Goal: Task Accomplishment & Management: Manage account settings

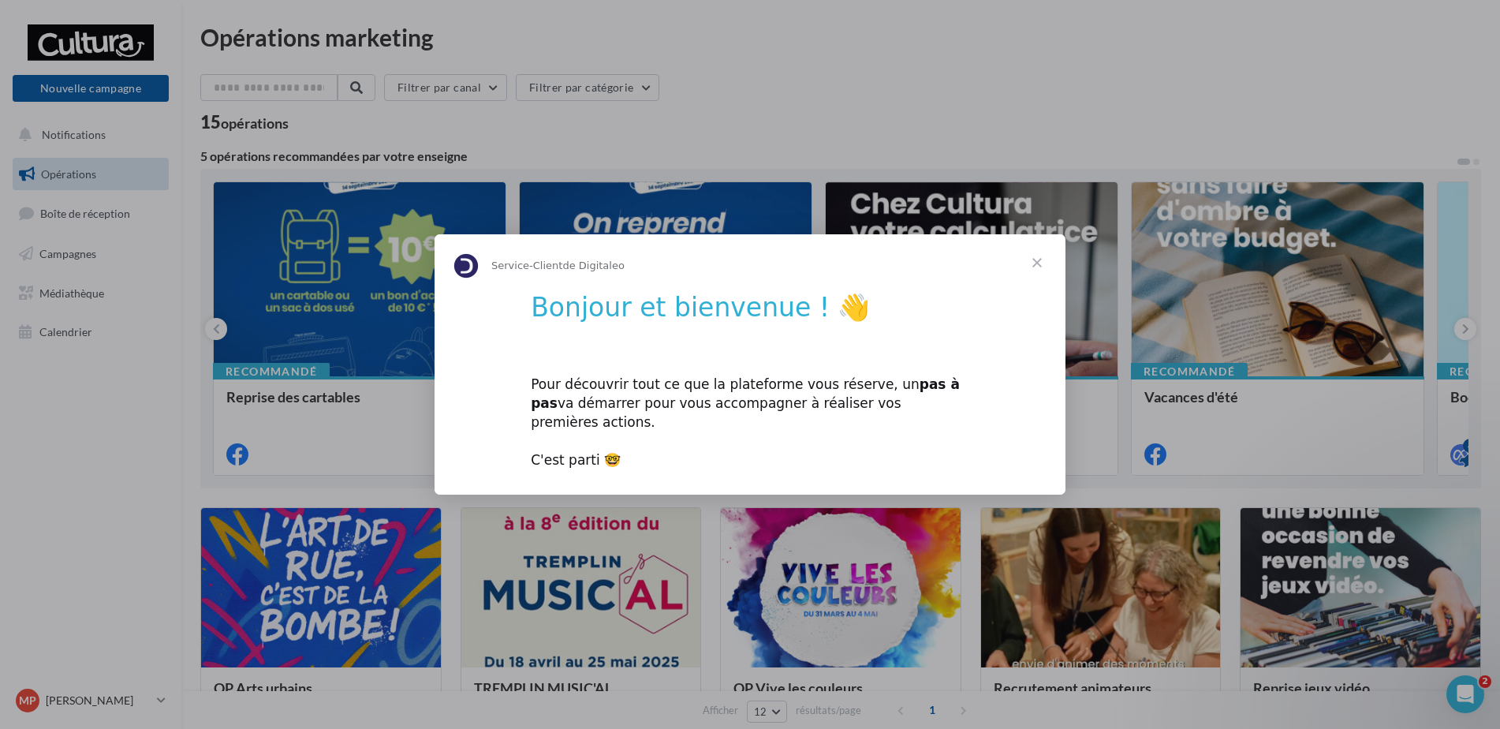
click at [1041, 271] on span "Fermer" at bounding box center [1037, 262] width 57 height 57
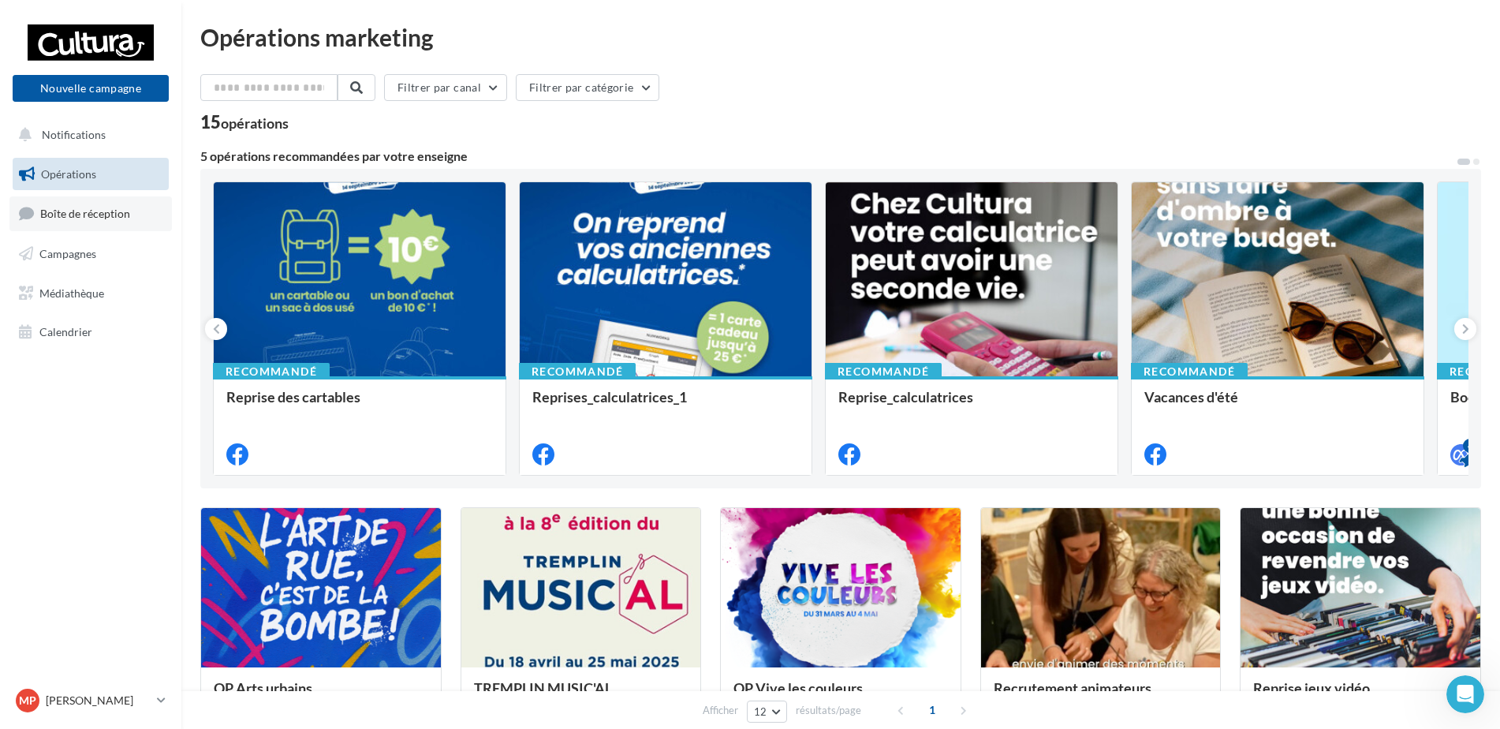
click at [96, 207] on span "Boîte de réception" at bounding box center [85, 213] width 90 height 13
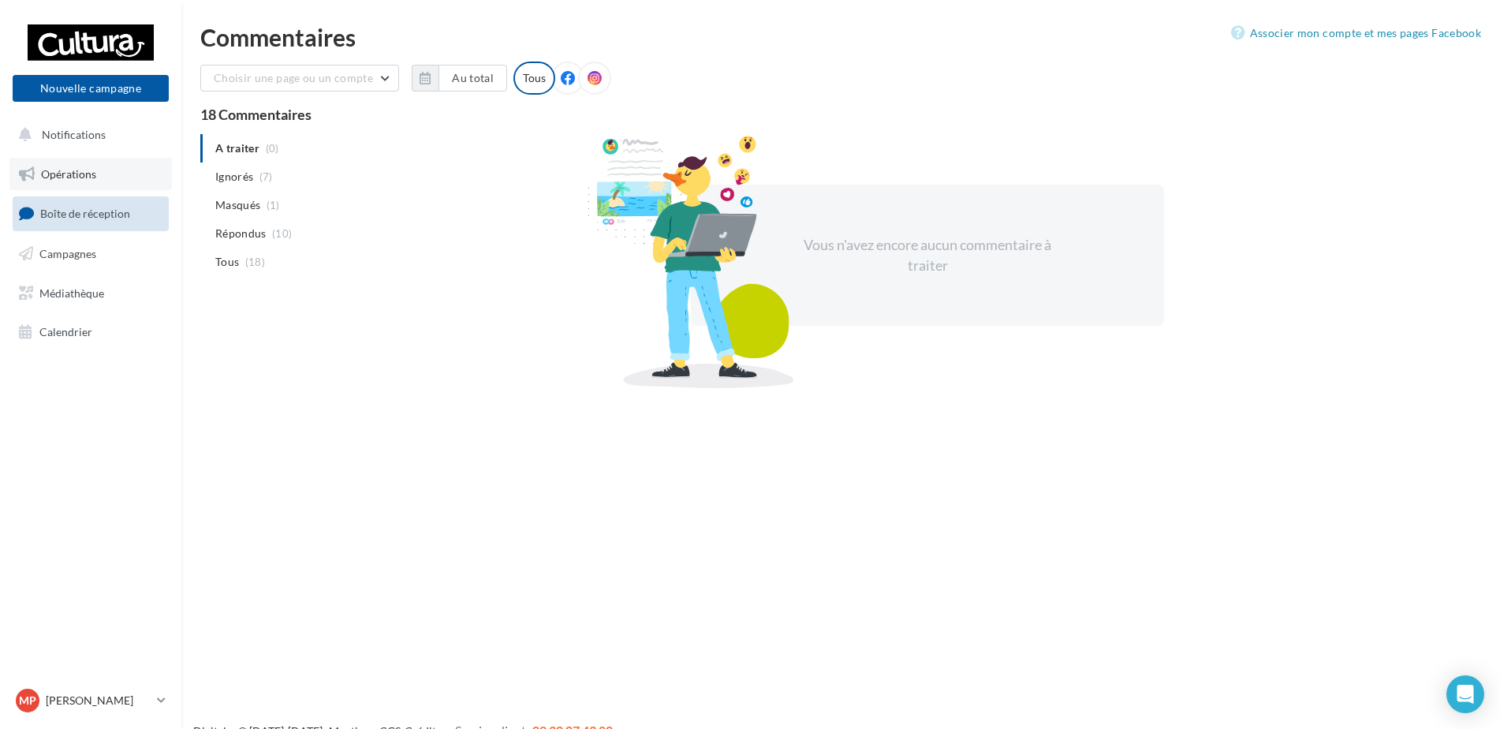
click at [69, 177] on span "Opérations" at bounding box center [68, 173] width 55 height 13
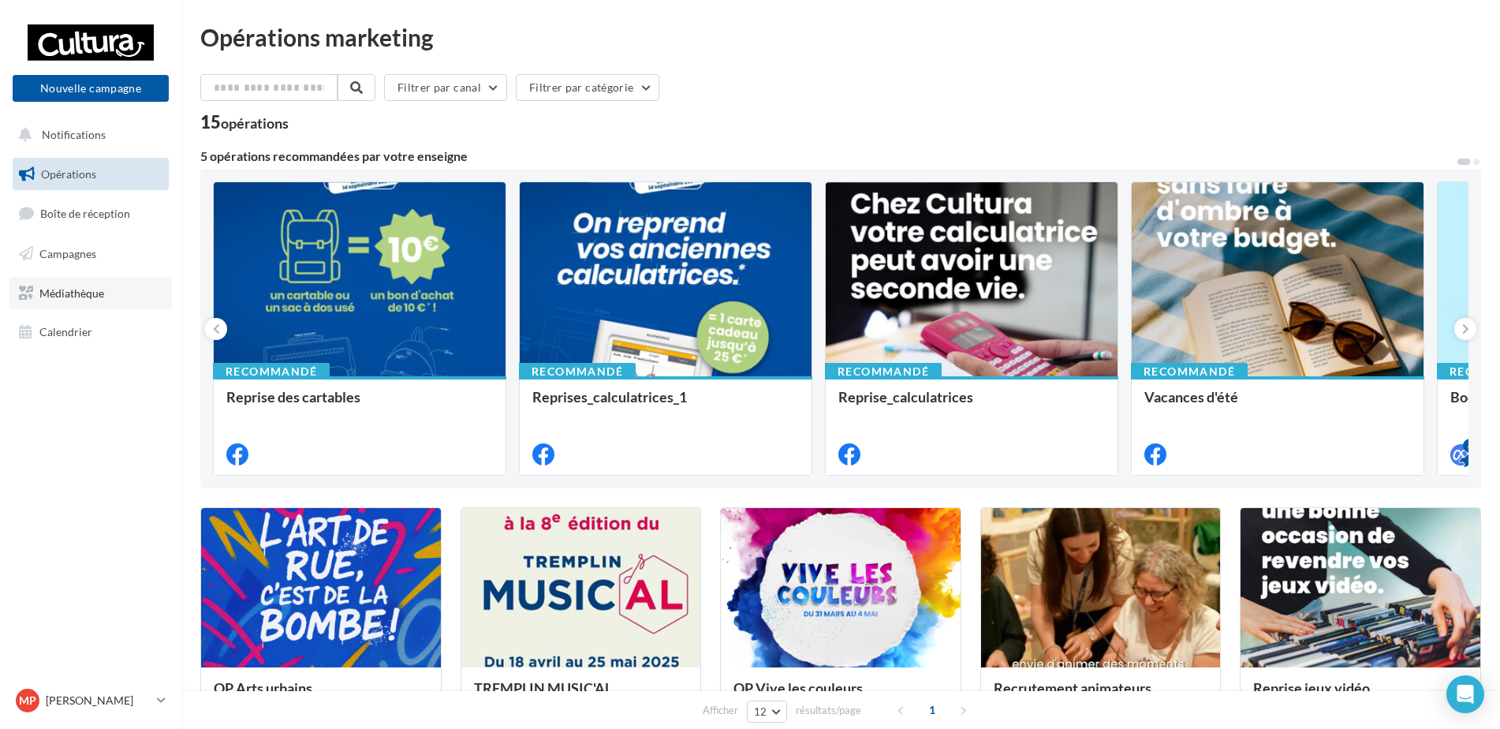
click at [72, 293] on span "Médiathèque" at bounding box center [71, 292] width 65 height 13
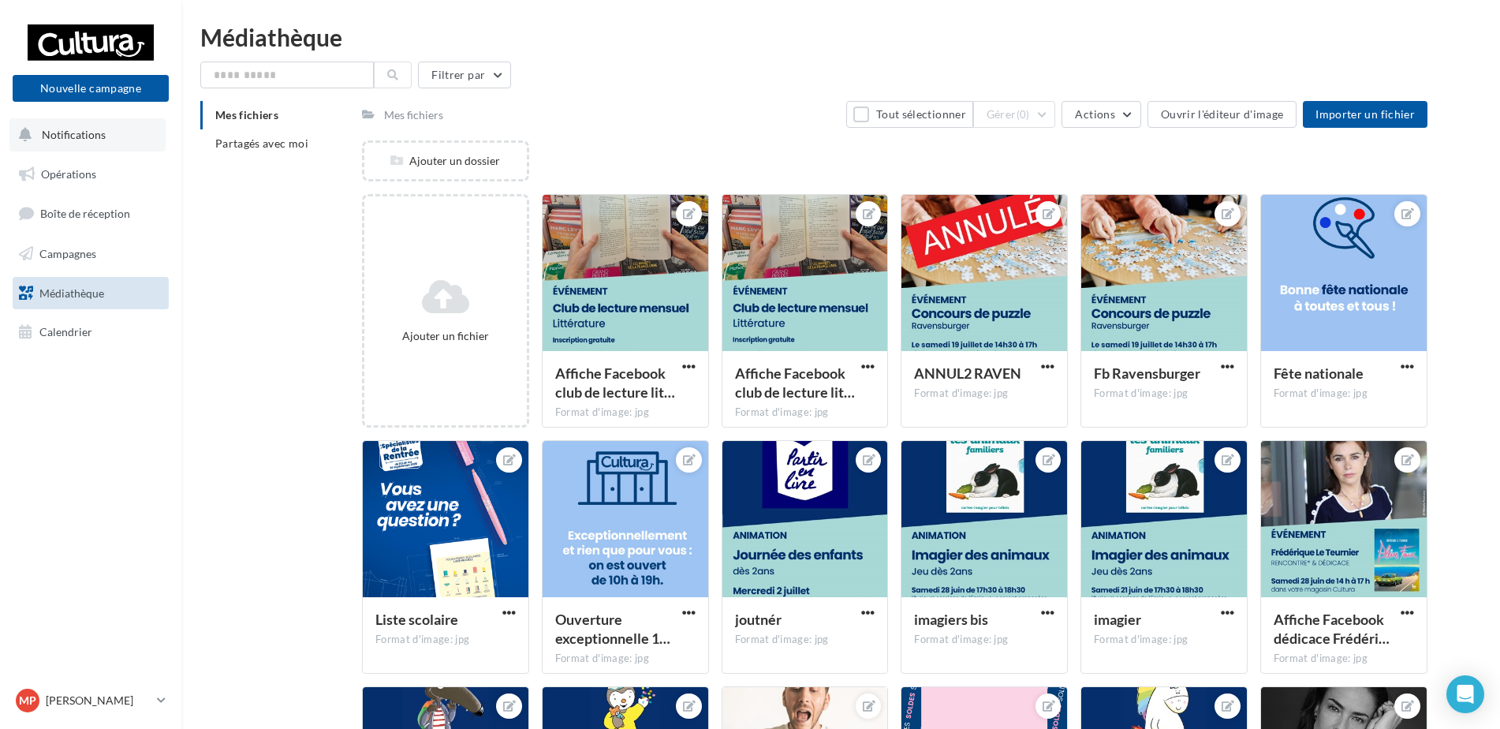
click at [83, 138] on span "Notifications" at bounding box center [74, 134] width 64 height 13
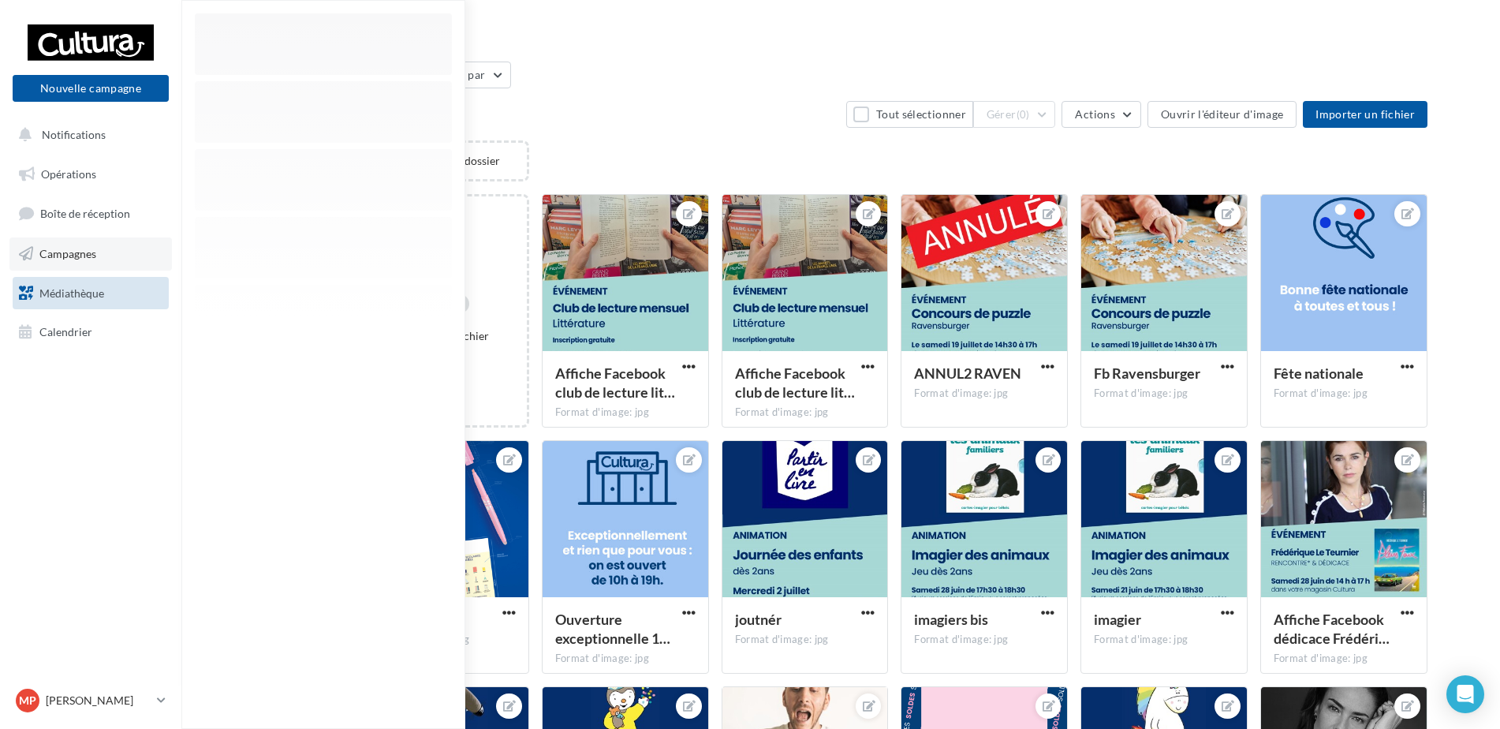
click at [77, 257] on span "Campagnes" at bounding box center [67, 253] width 57 height 13
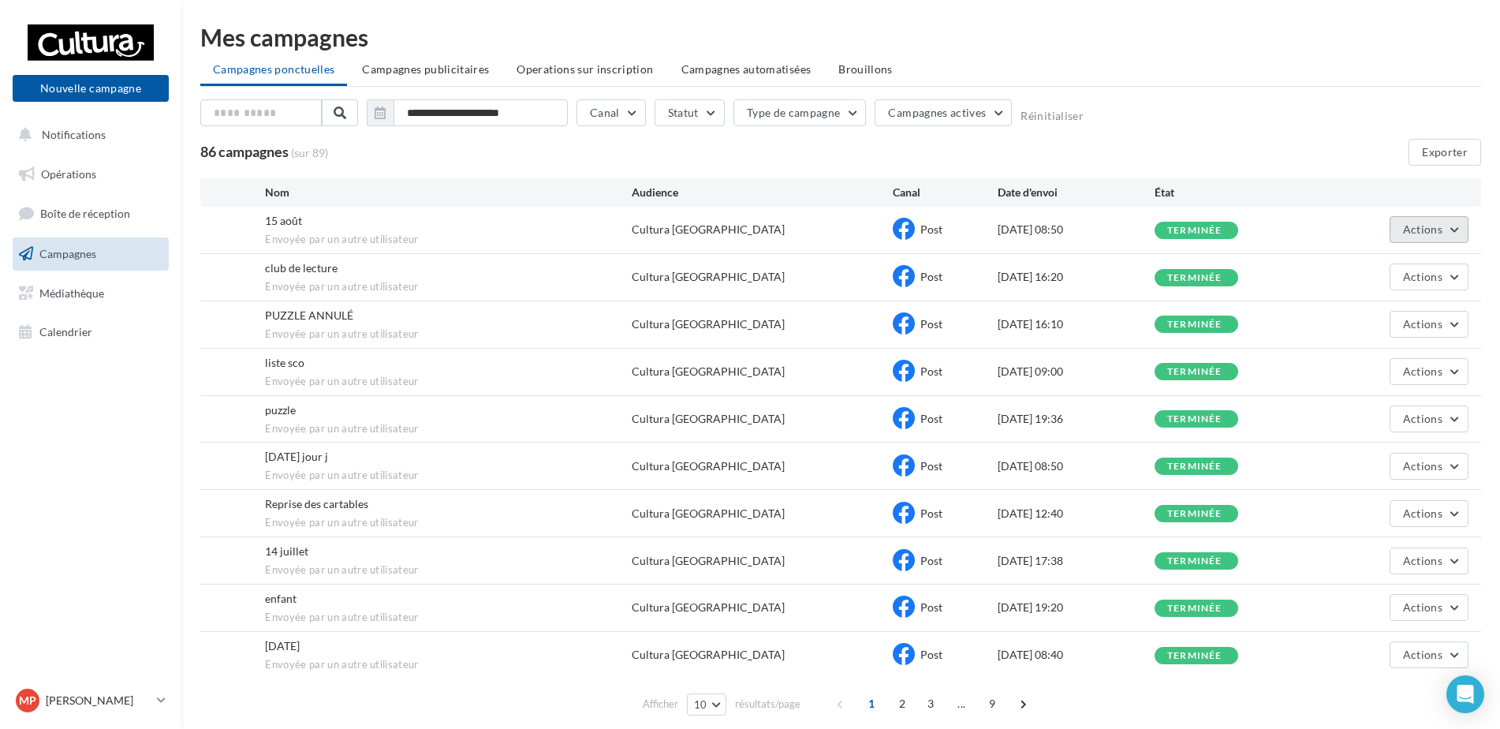
click at [1452, 235] on button "Actions" at bounding box center [1429, 229] width 79 height 27
click at [1405, 260] on button "Voir les résultats" at bounding box center [1390, 266] width 158 height 41
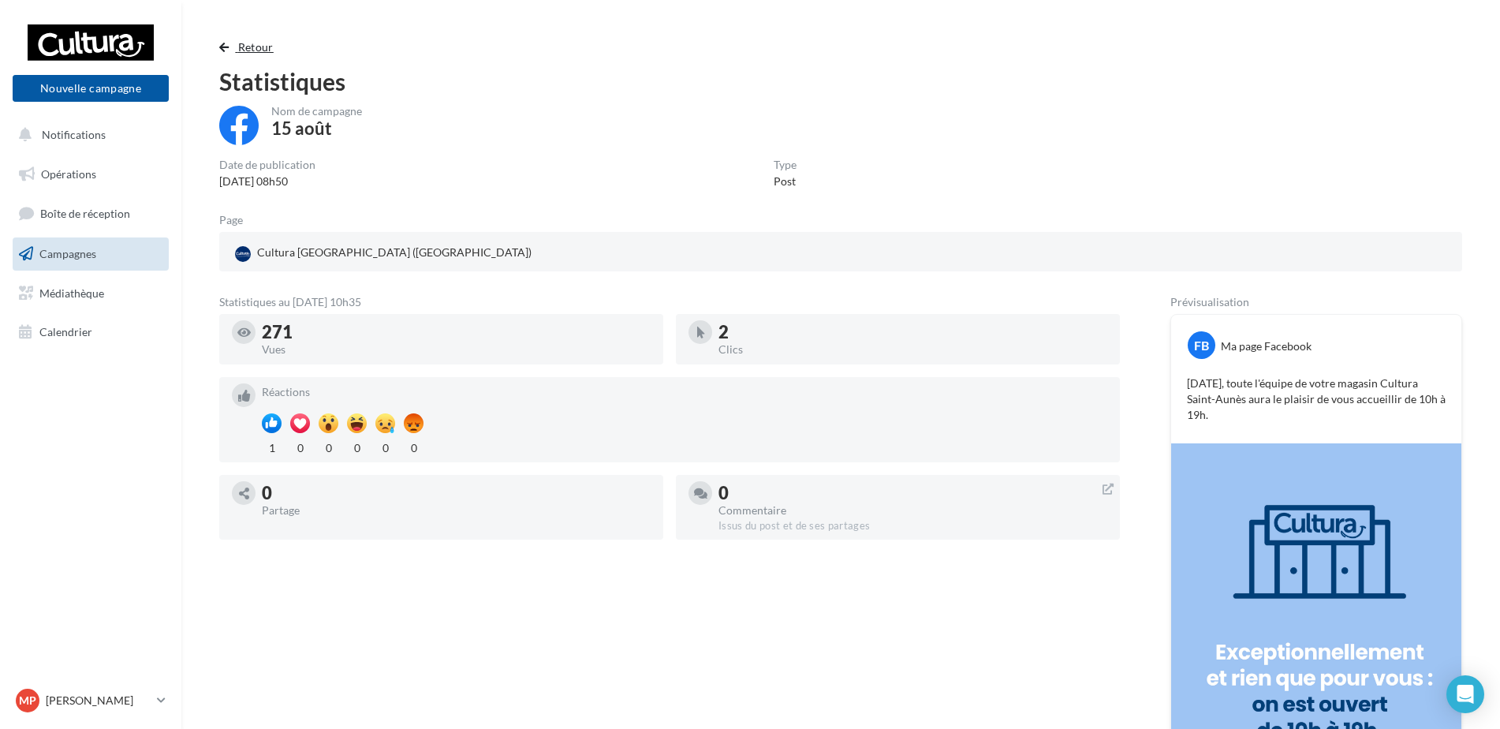
click at [226, 48] on span "button" at bounding box center [223, 47] width 9 height 11
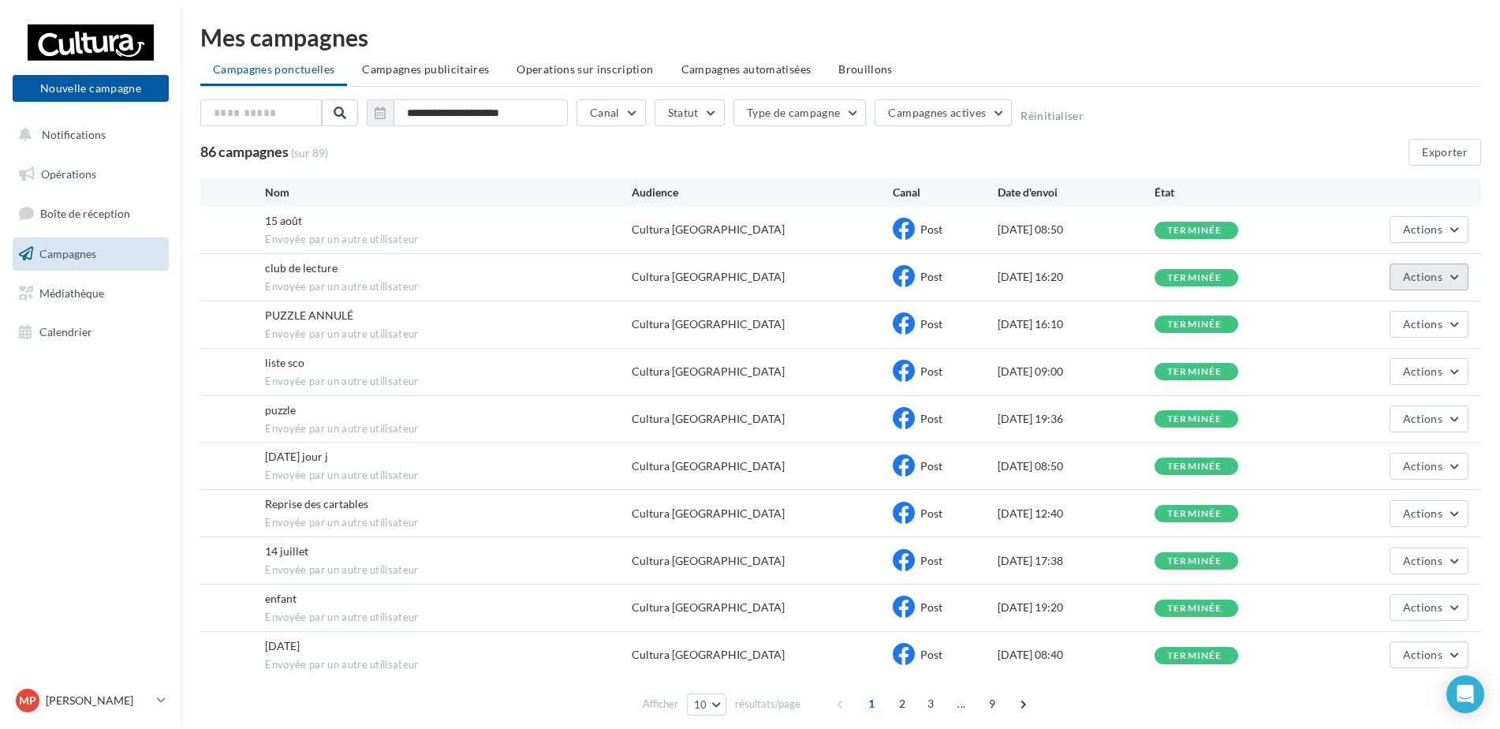
click at [1427, 276] on span "Actions" at bounding box center [1422, 276] width 39 height 13
click at [1395, 312] on button "Voir les résultats" at bounding box center [1390, 313] width 158 height 41
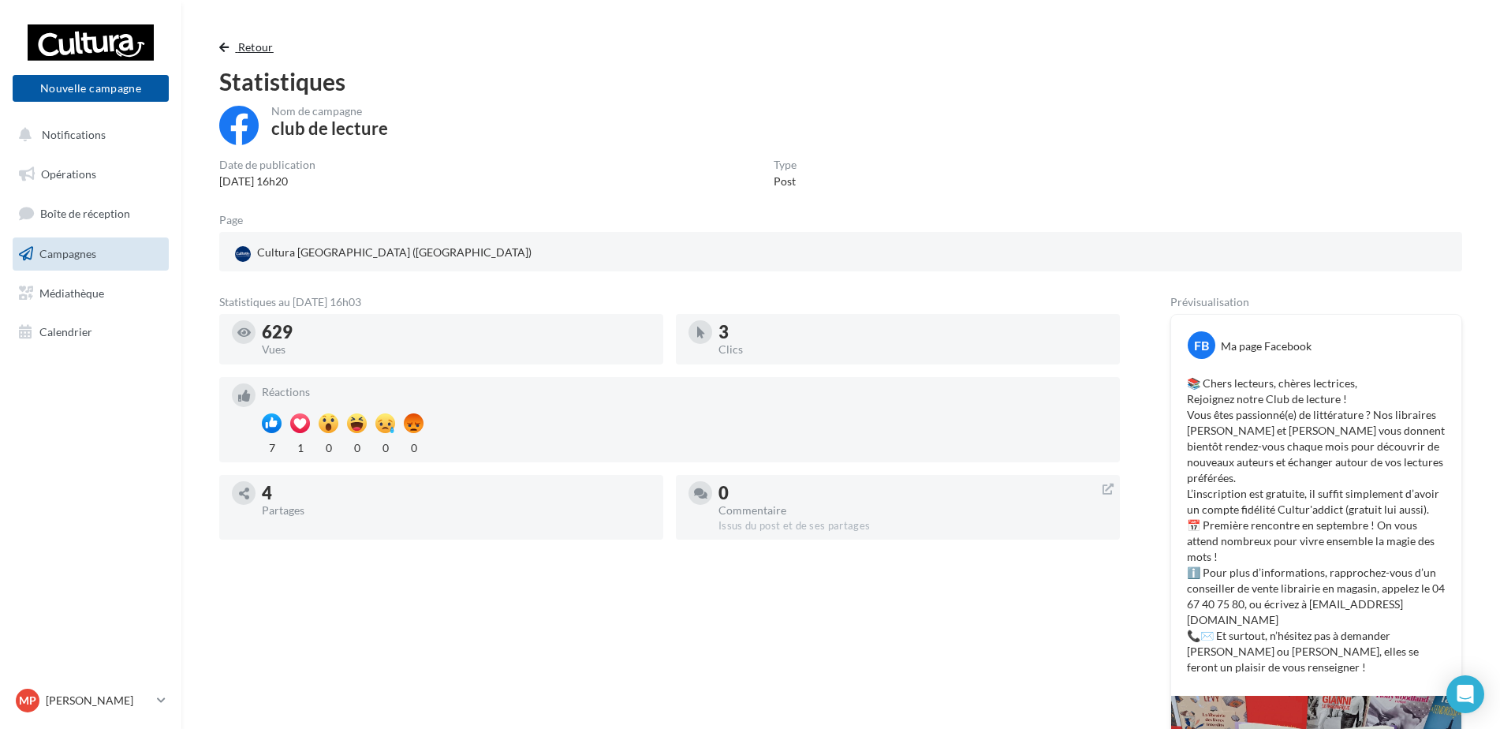
click at [224, 47] on span "button" at bounding box center [223, 47] width 9 height 11
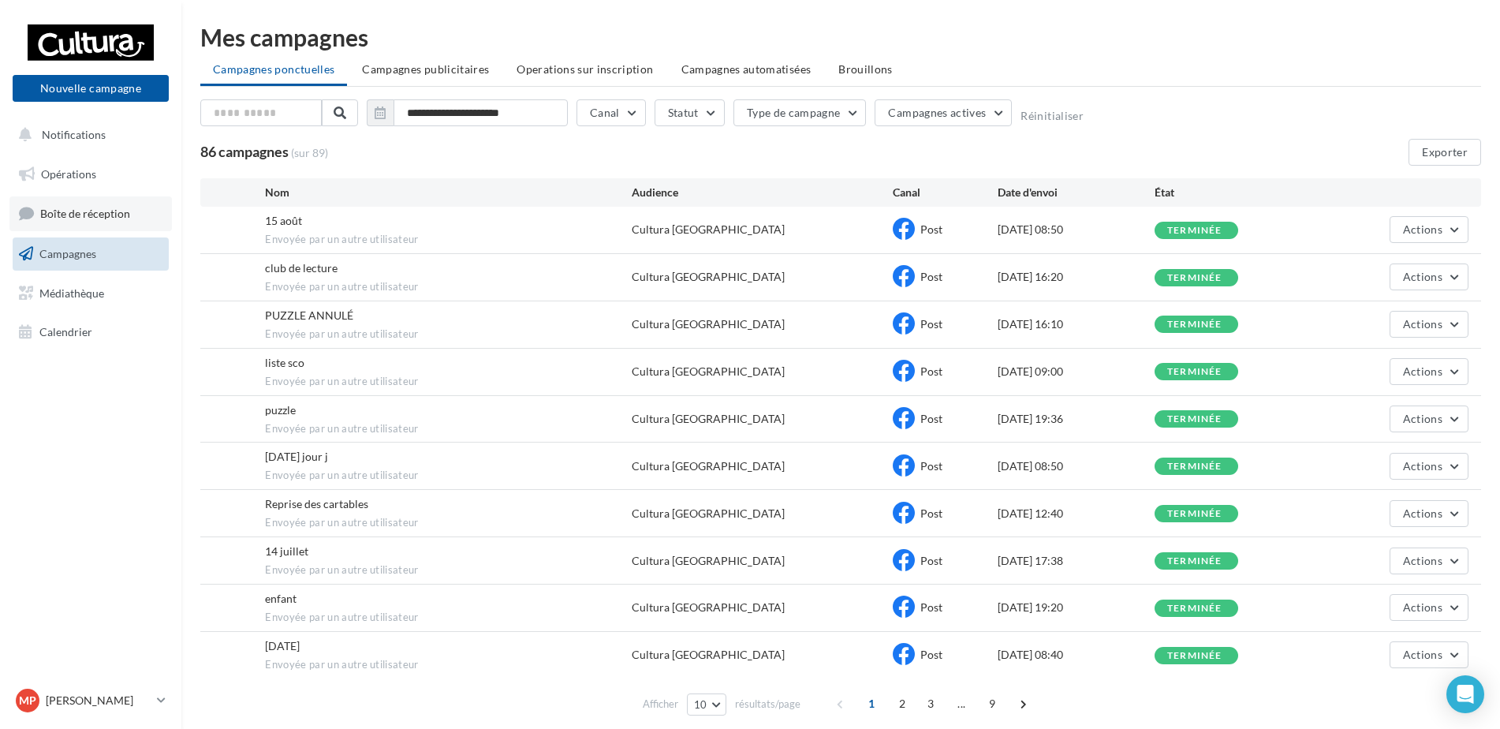
click at [86, 198] on link "Boîte de réception" at bounding box center [90, 213] width 163 height 34
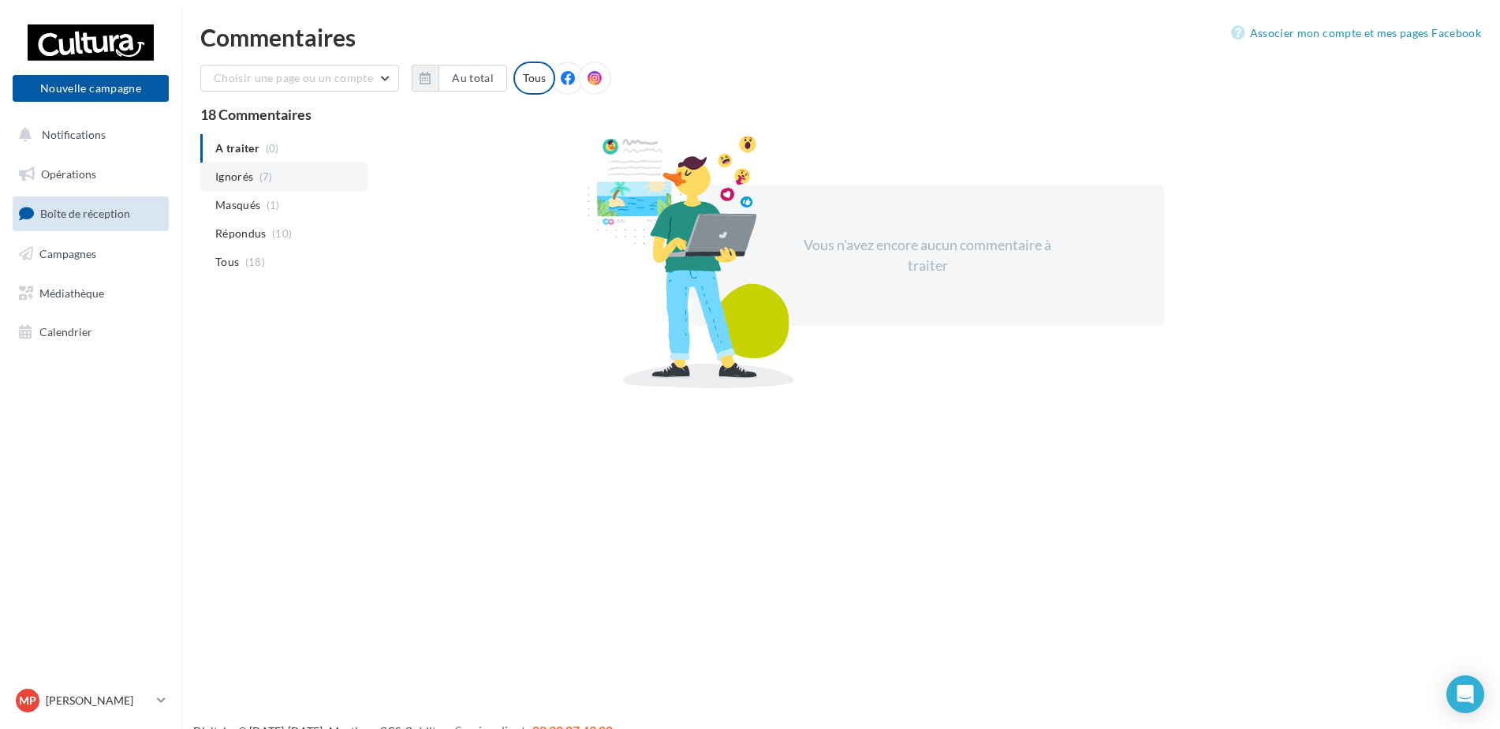
click at [255, 179] on li "Ignorés (7)" at bounding box center [283, 177] width 167 height 28
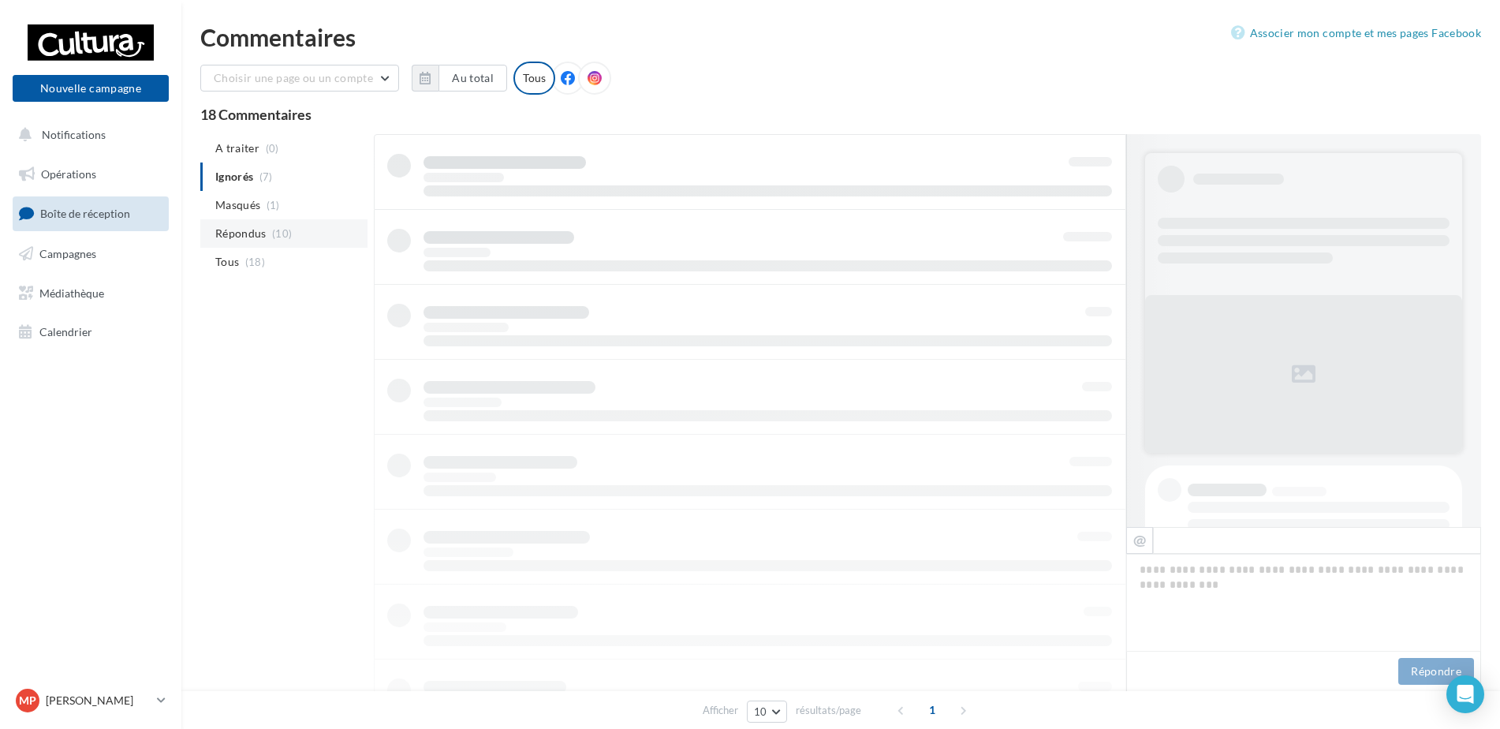
scroll to position [1, 0]
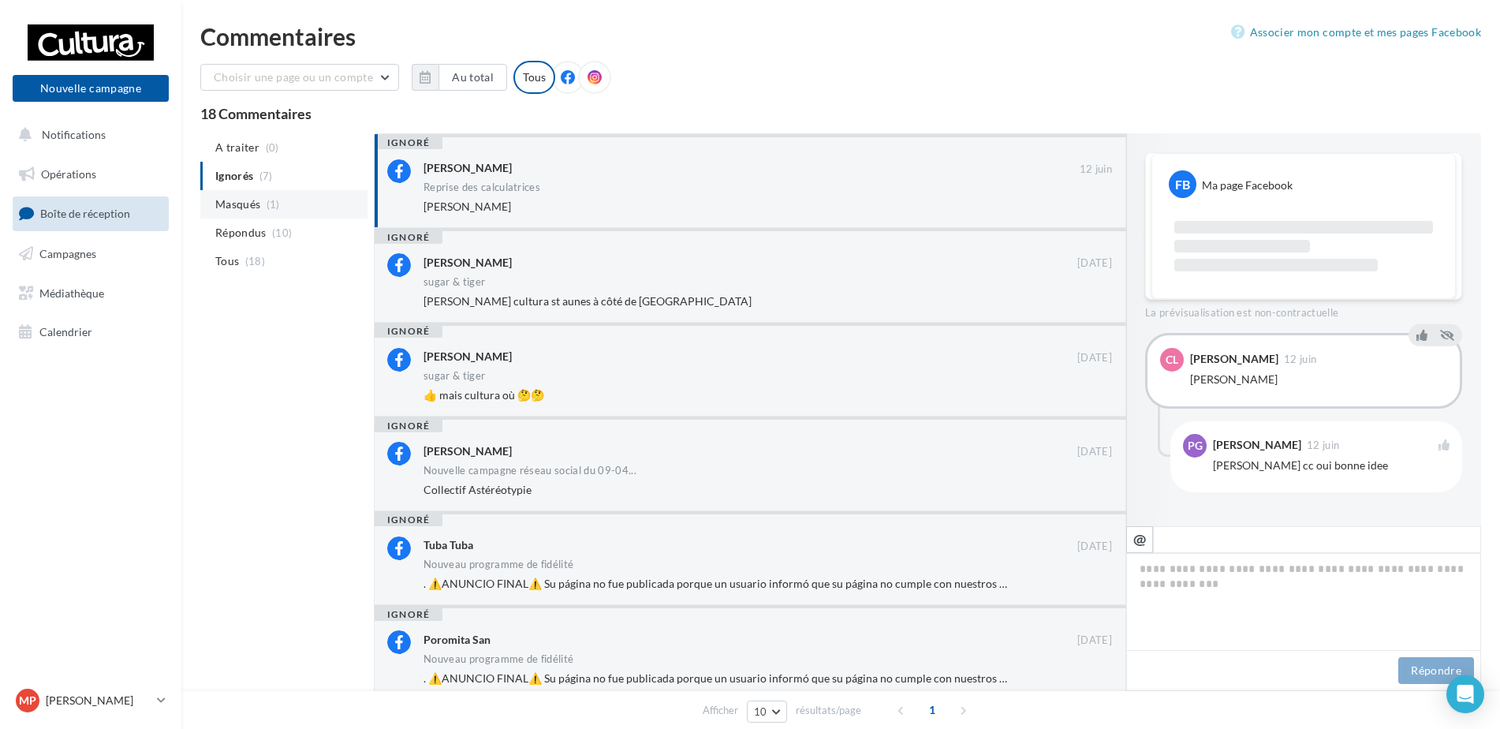
click at [234, 213] on li "Masqués (1)" at bounding box center [283, 204] width 167 height 28
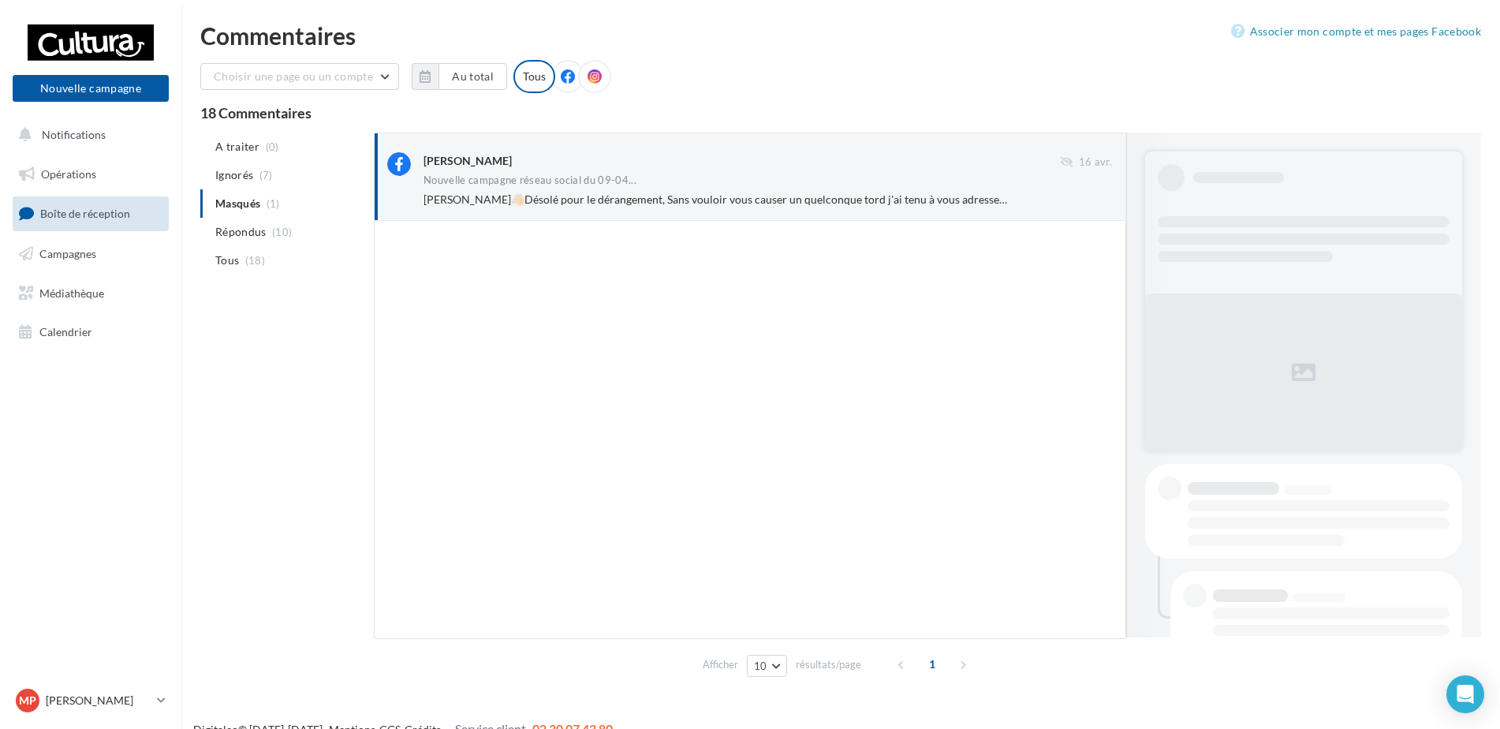
scroll to position [465, 0]
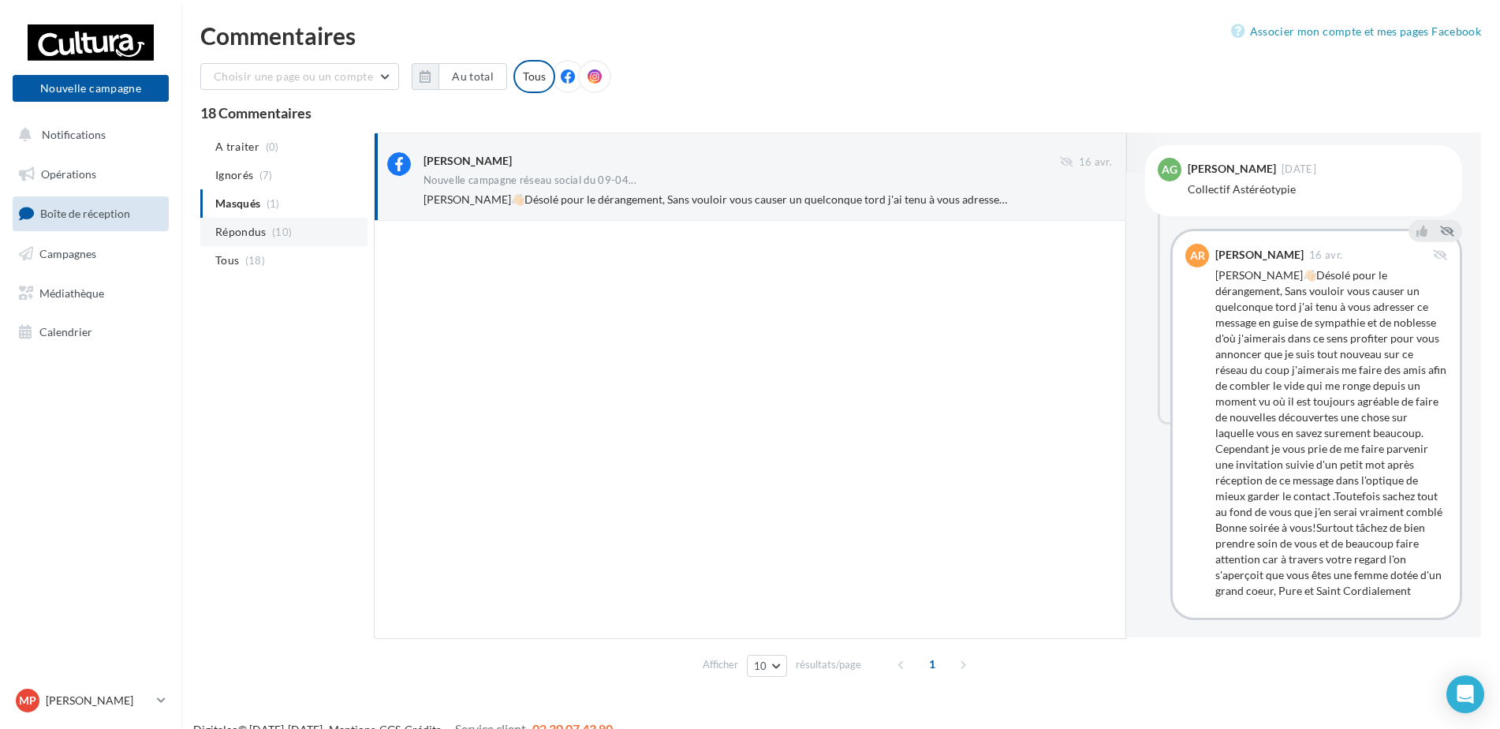
click at [246, 232] on span "Répondus" at bounding box center [240, 232] width 51 height 16
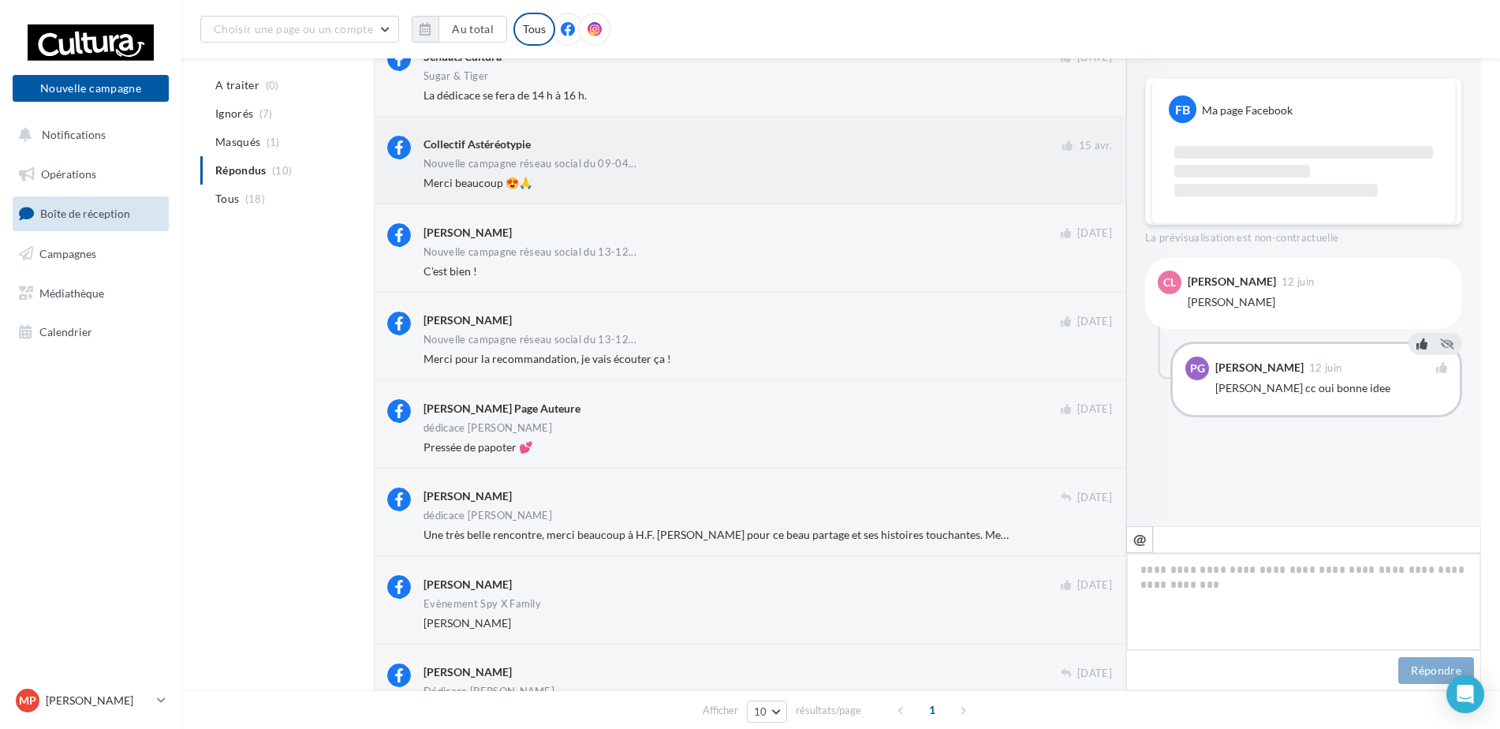
scroll to position [237, 0]
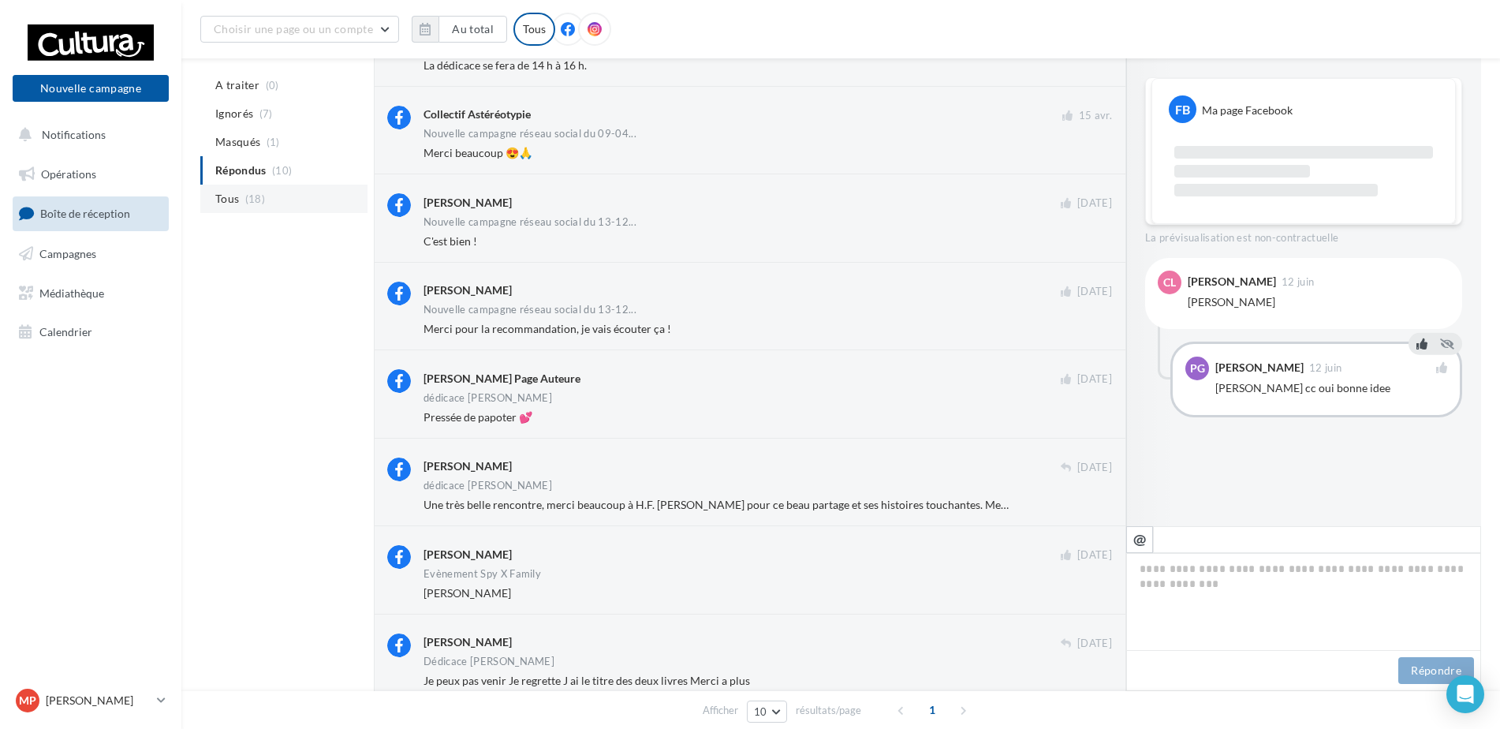
click at [243, 200] on li "Tous (18)" at bounding box center [283, 199] width 167 height 28
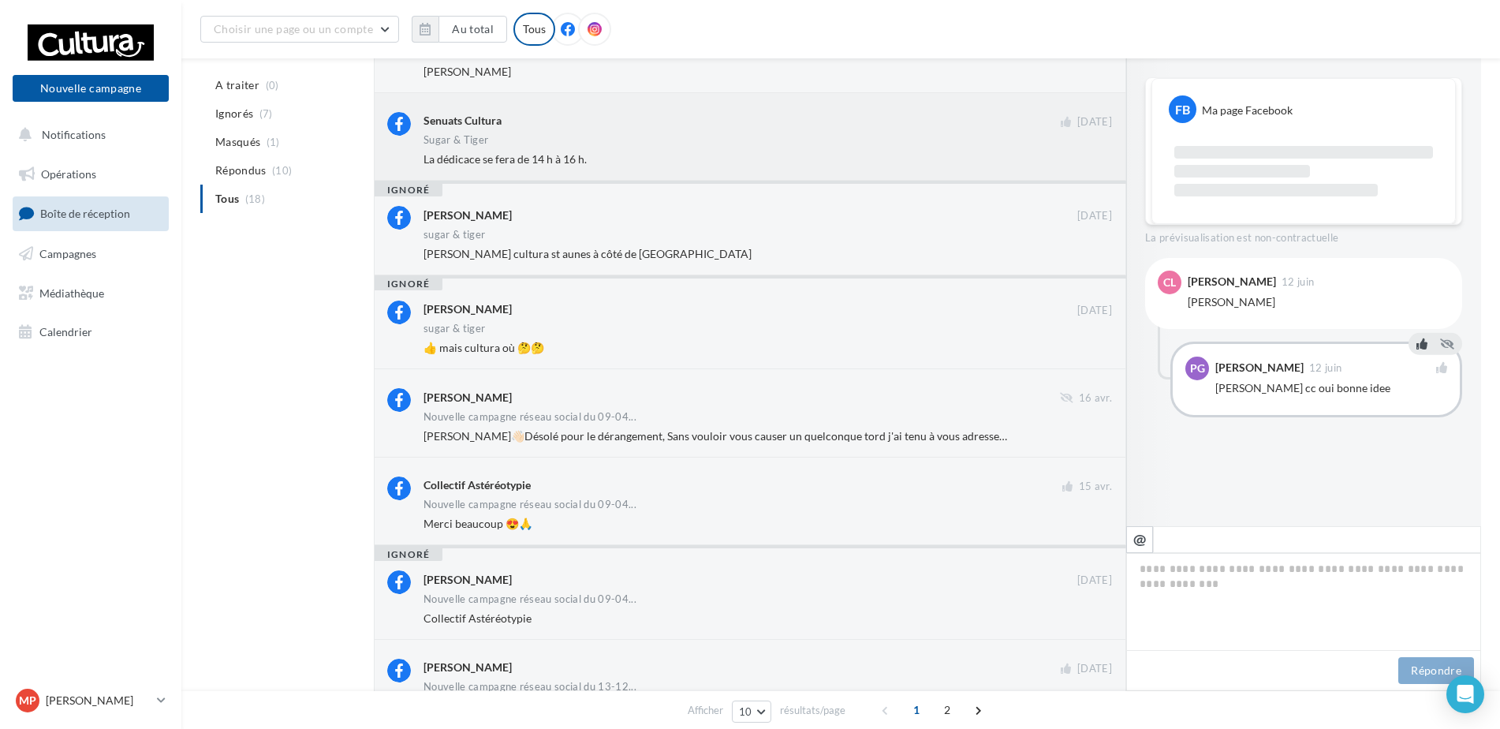
click at [627, 161] on div "La dédicace se fera de 14 h à 16 h." at bounding box center [717, 159] width 586 height 16
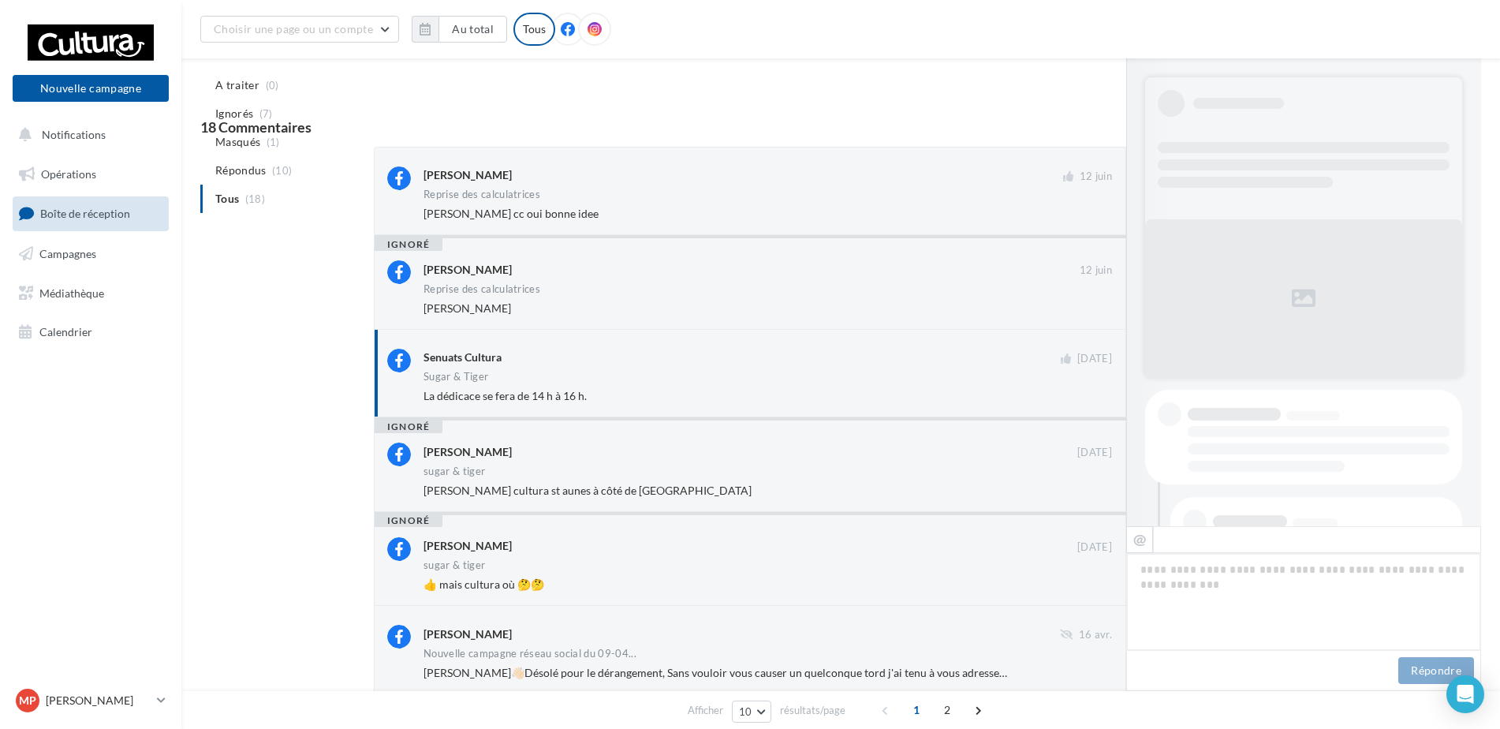
scroll to position [235, 0]
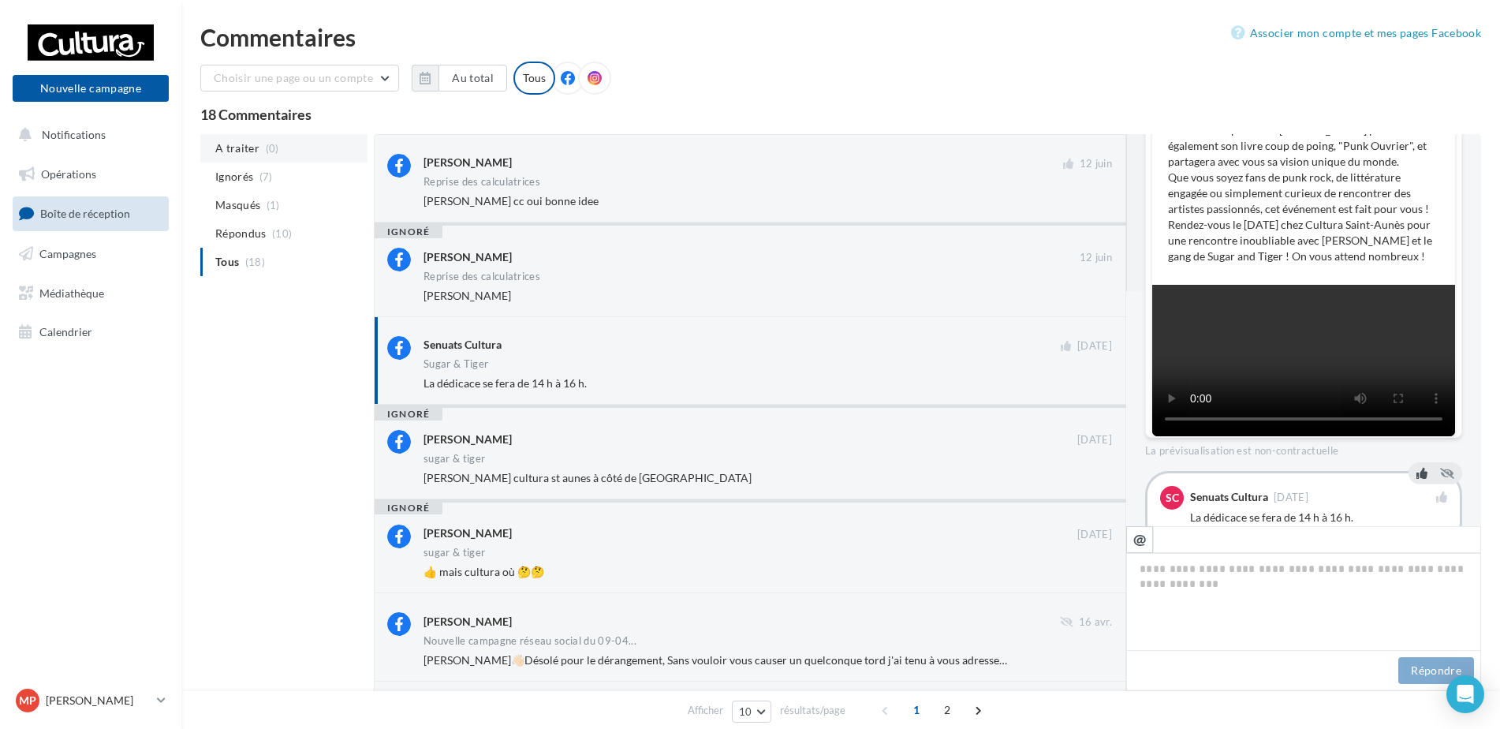
click at [267, 148] on span "(0)" at bounding box center [272, 148] width 13 height 13
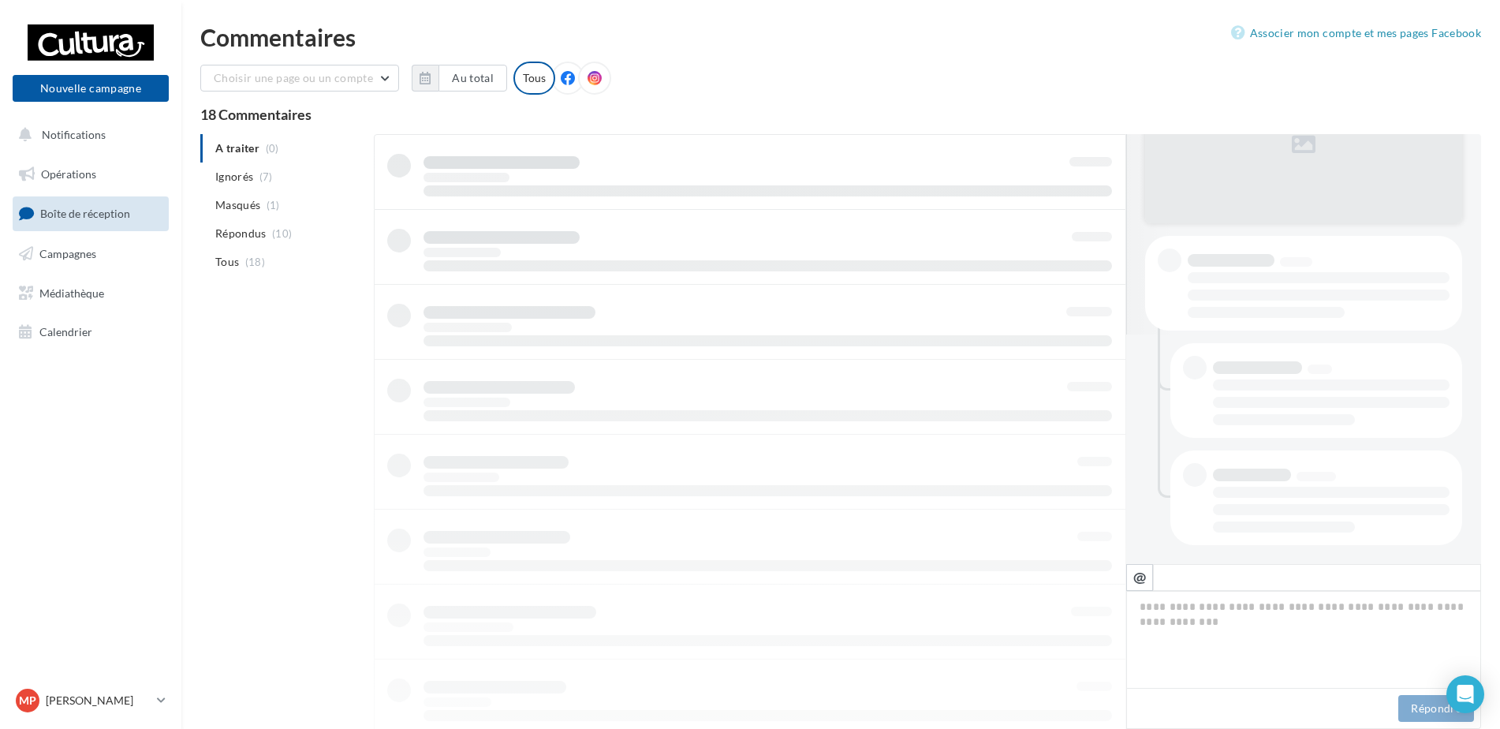
scroll to position [230, 0]
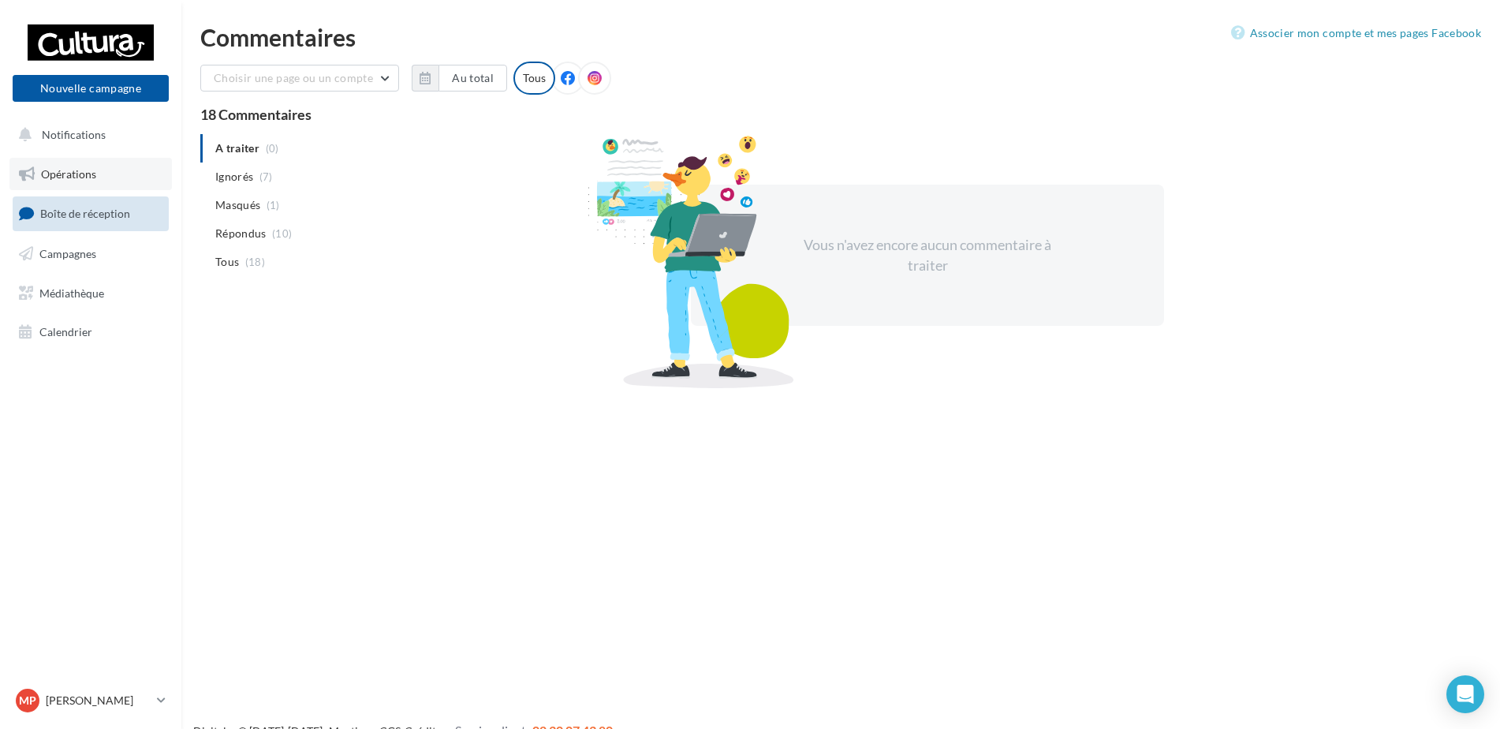
click at [83, 171] on span "Opérations" at bounding box center [68, 173] width 55 height 13
